Goal: Transaction & Acquisition: Download file/media

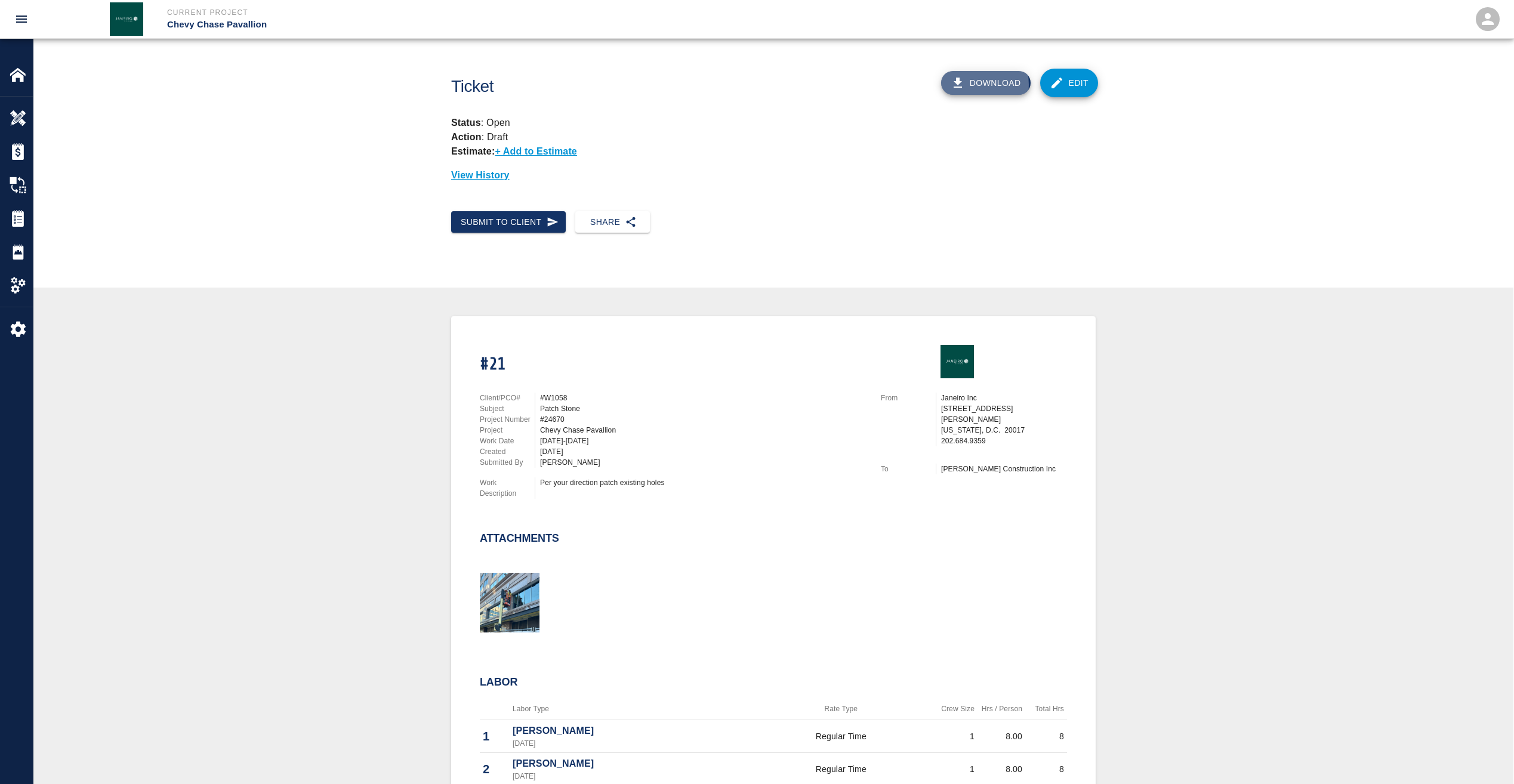
click at [975, 85] on button "Download" at bounding box center [985, 83] width 89 height 24
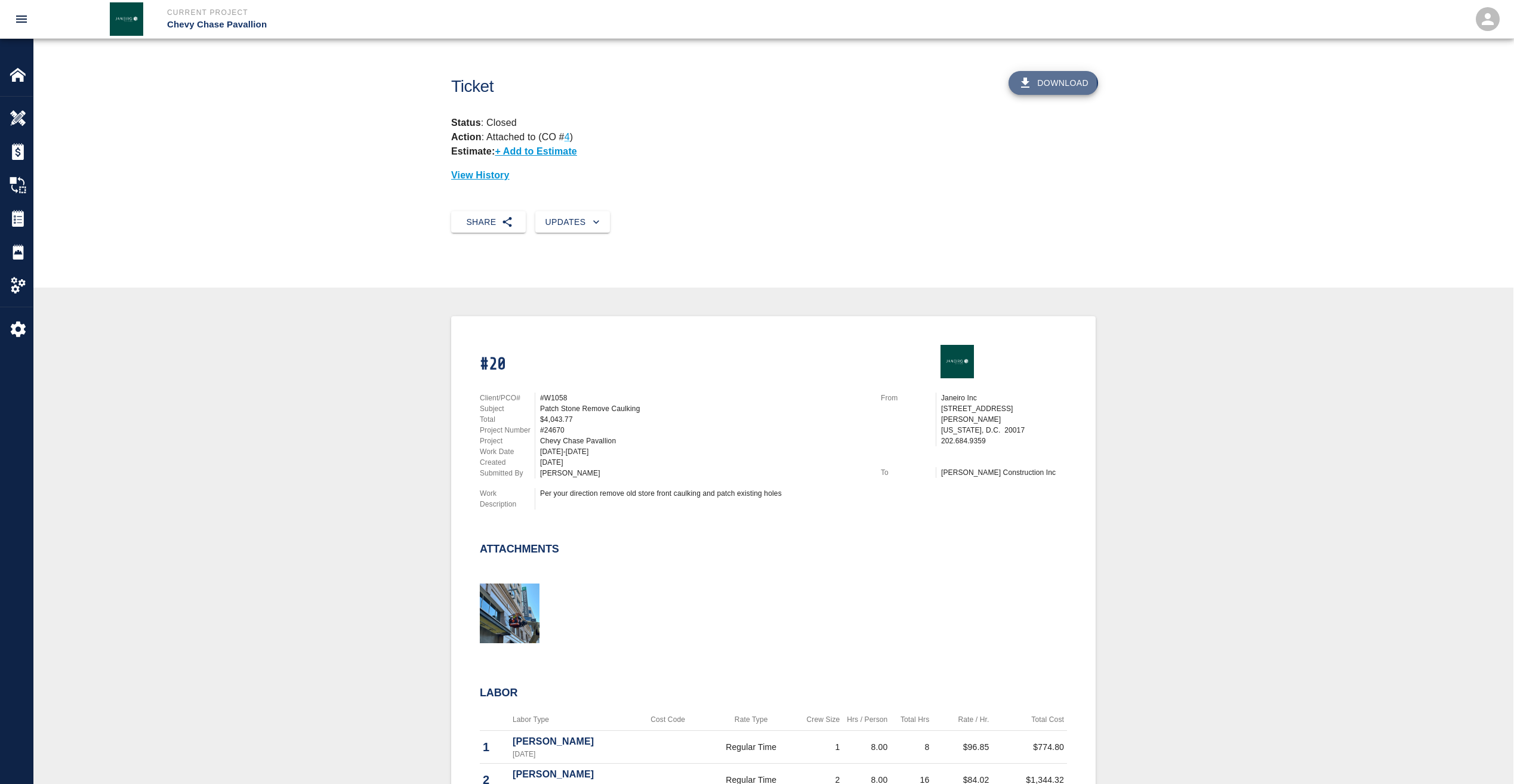
click at [1055, 84] on button "Download" at bounding box center [1053, 83] width 89 height 24
click at [1063, 81] on button "Download" at bounding box center [1053, 83] width 89 height 24
